Goal: Information Seeking & Learning: Learn about a topic

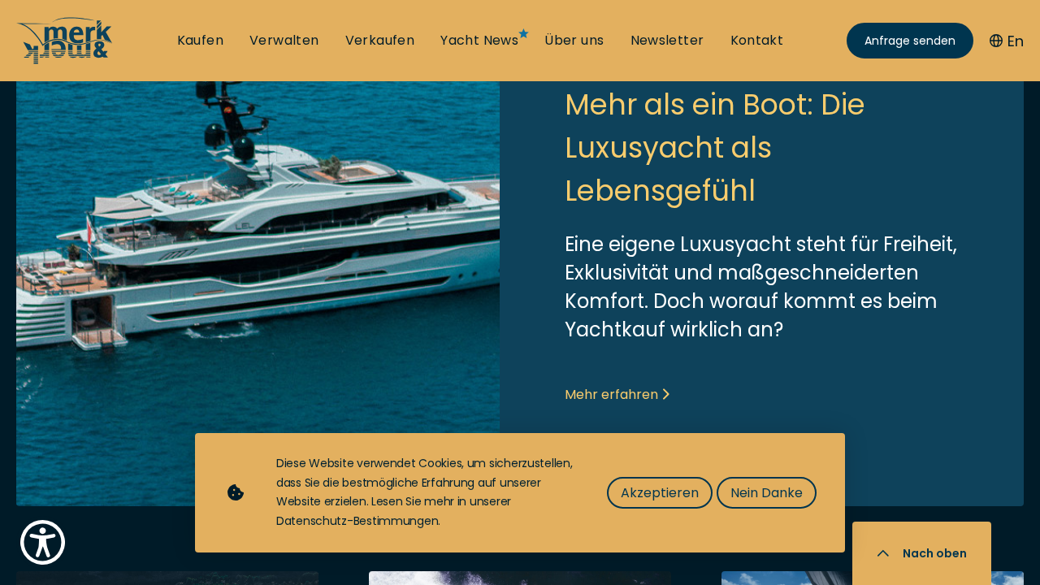
scroll to position [664, 0]
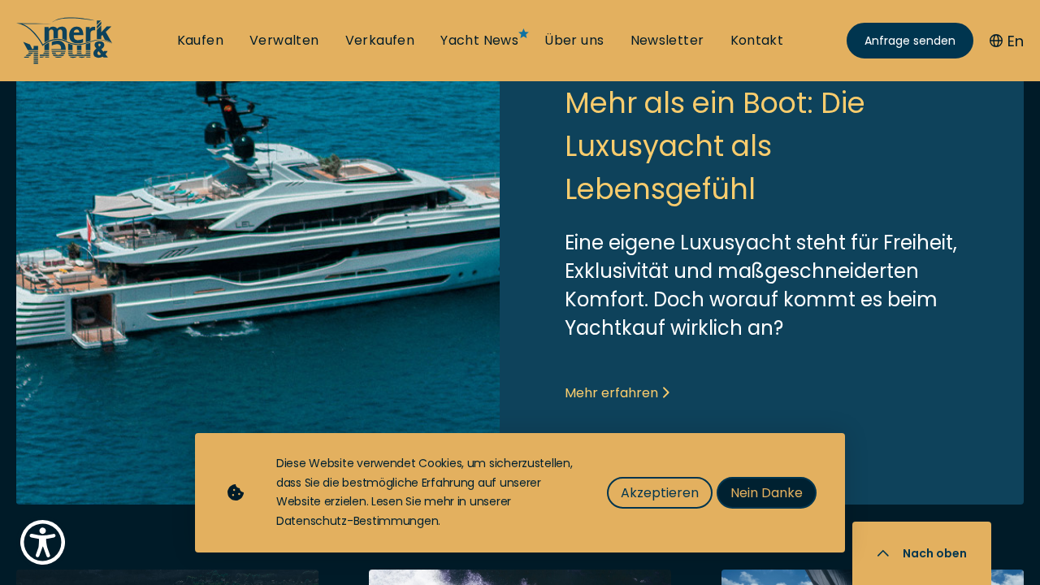
click at [788, 484] on span "Nein Danke" at bounding box center [767, 493] width 72 height 20
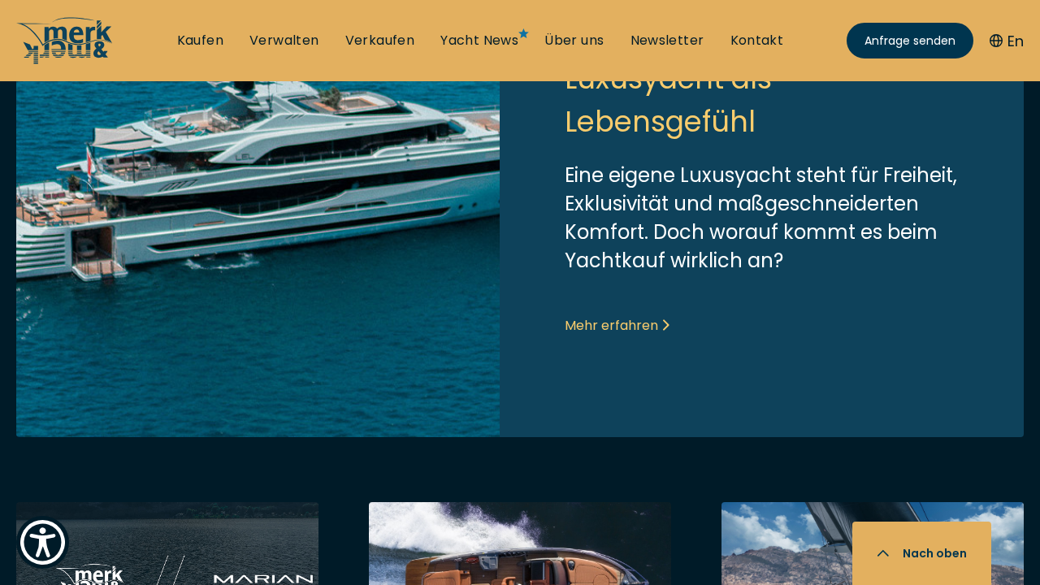
scroll to position [674, 0]
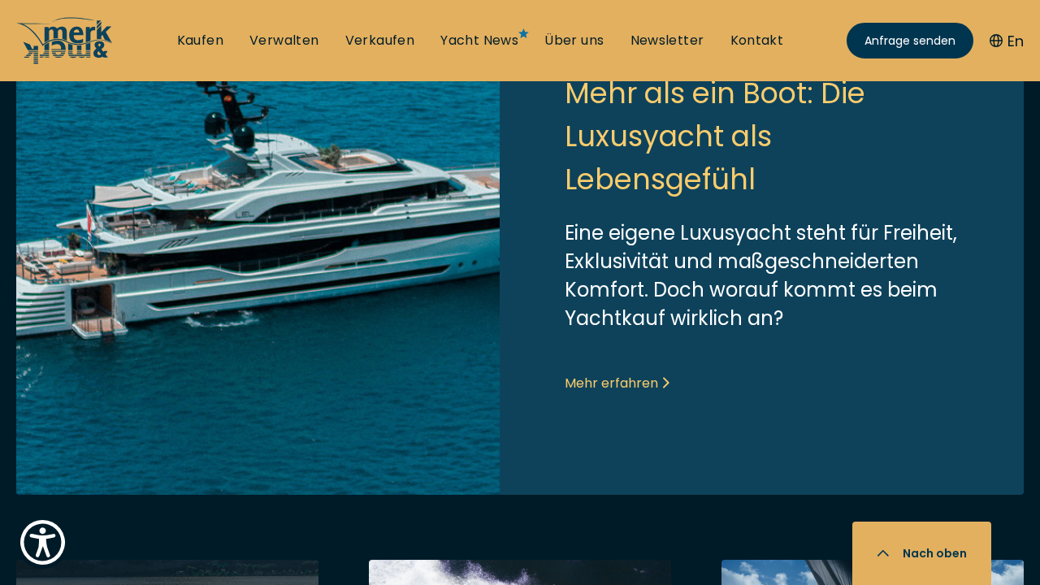
click at [600, 381] on link "Link to post" at bounding box center [520, 224] width 1008 height 542
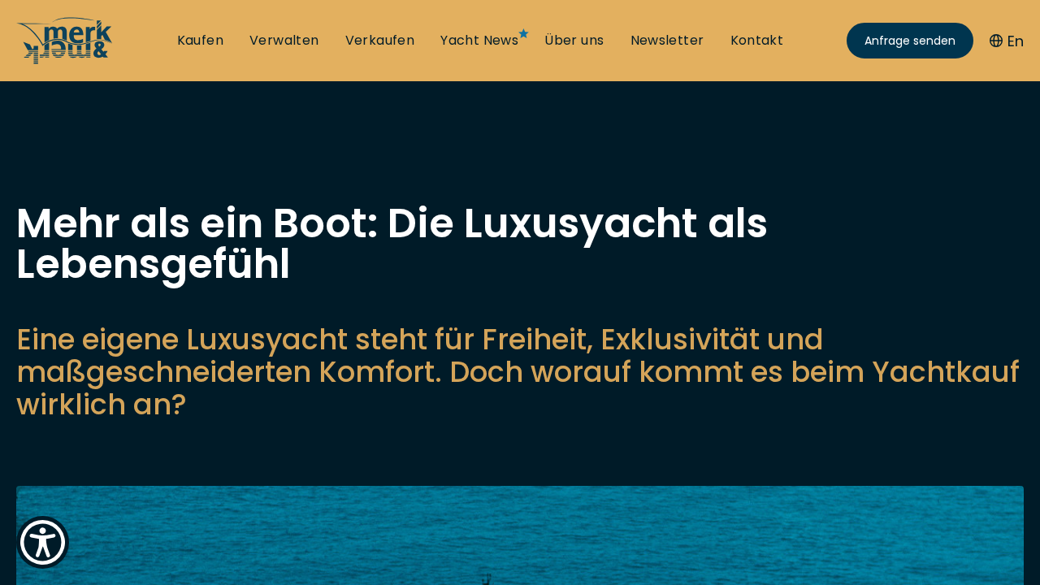
click at [602, 379] on p "Eine eigene Luxusyacht steht für Freiheit, Exklusivität und maßgeschneiderten K…" at bounding box center [520, 373] width 1008 height 98
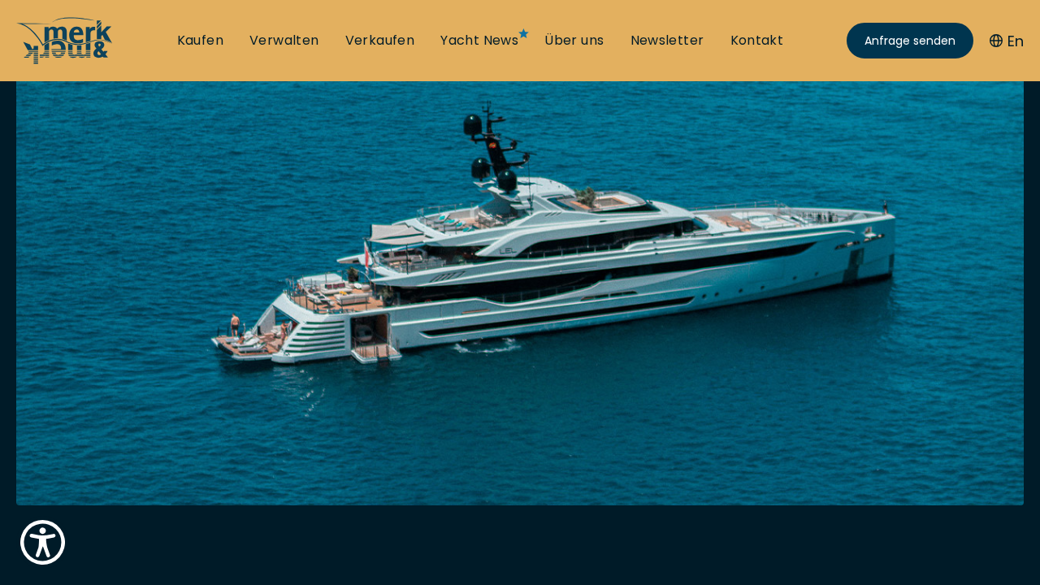
scroll to position [471, 0]
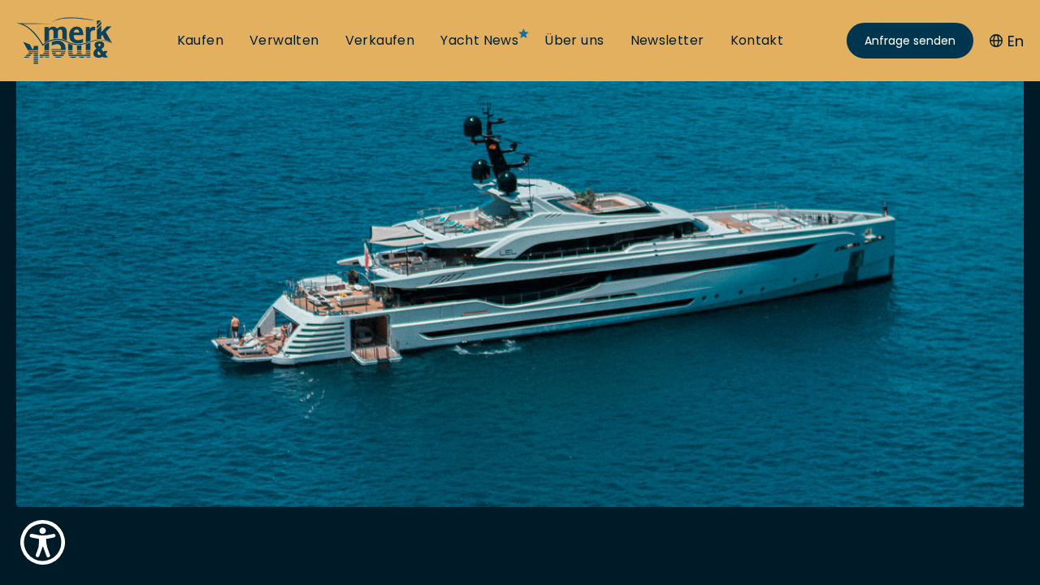
click at [776, 239] on img at bounding box center [520, 261] width 1008 height 493
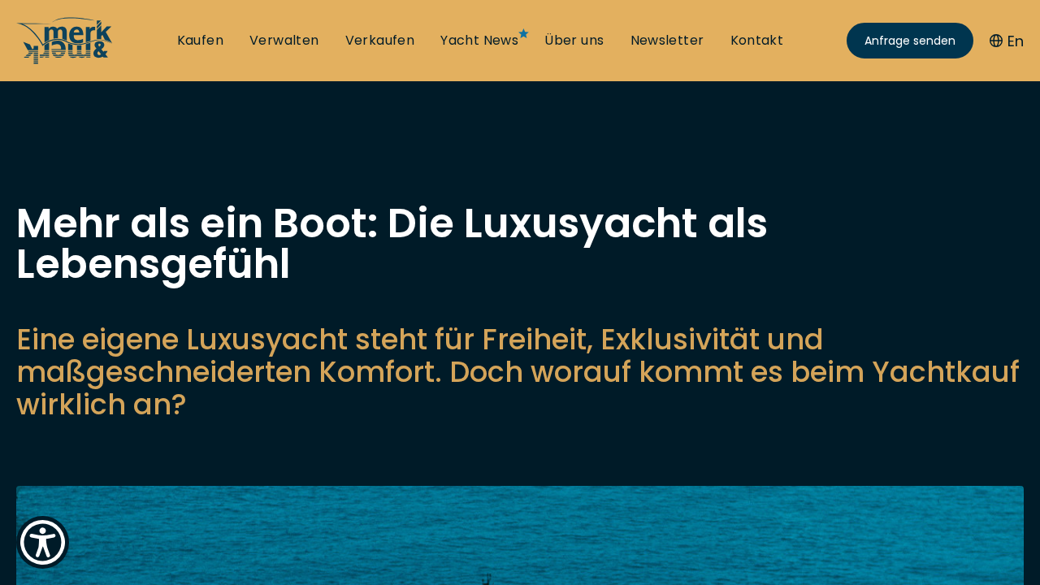
scroll to position [0, 0]
click at [489, 44] on link "Yacht News" at bounding box center [480, 41] width 78 height 18
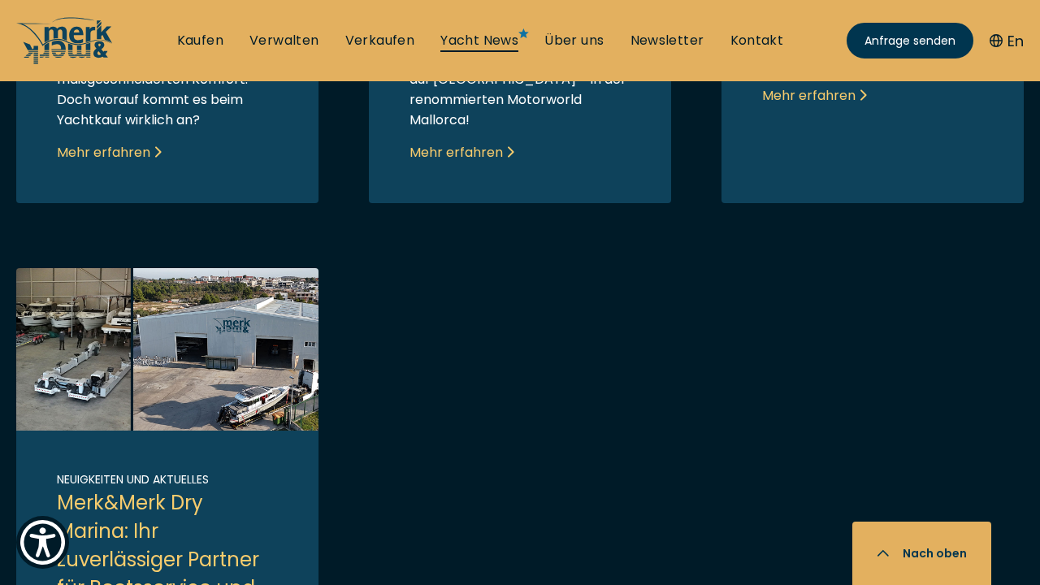
scroll to position [1462, 0]
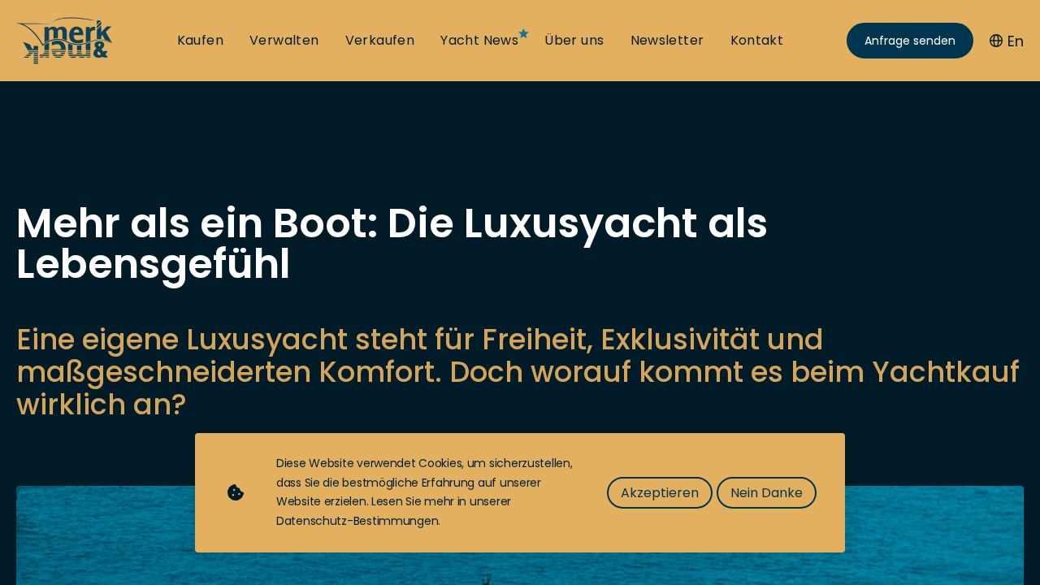
scroll to position [674, 0]
